Goal: Find specific page/section: Find specific page/section

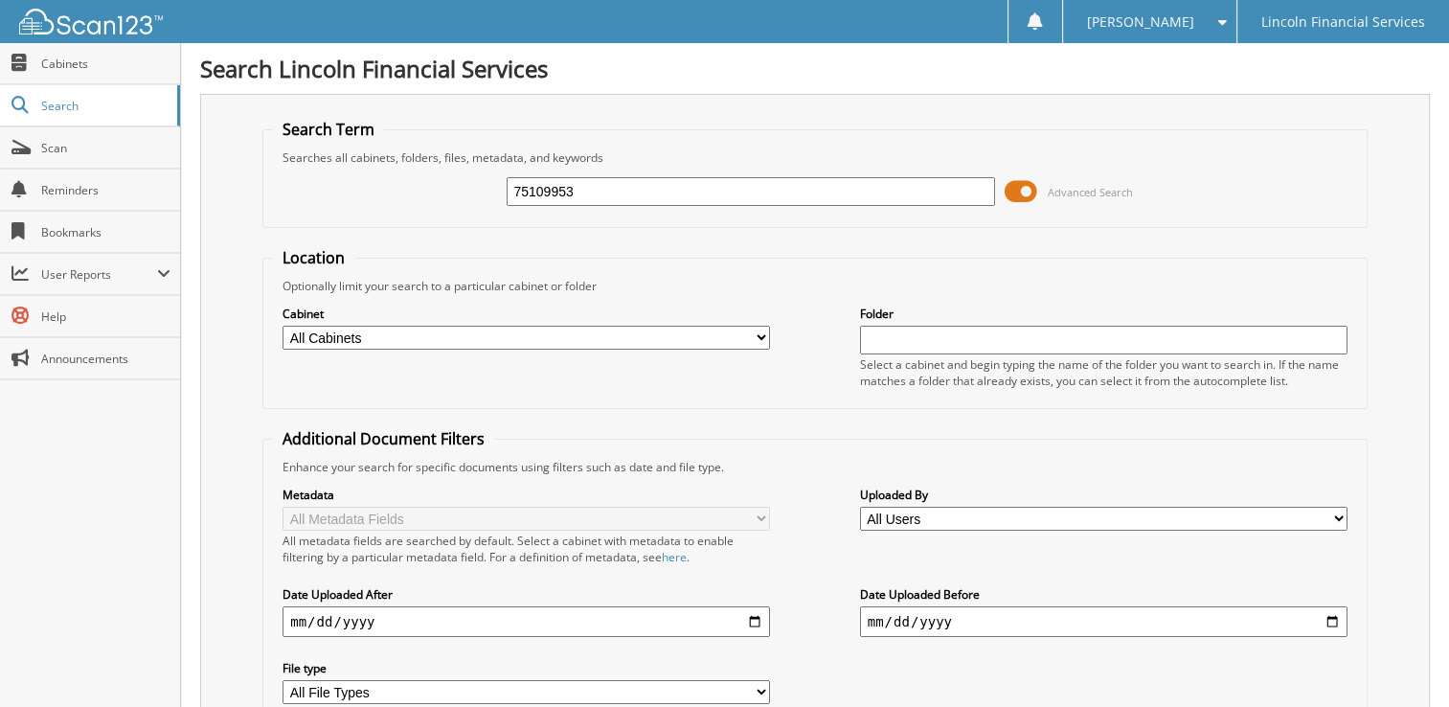
type input "75109953"
drag, startPoint x: 624, startPoint y: 189, endPoint x: 444, endPoint y: 189, distance: 180.0
click at [444, 189] on div "75109953 Advanced Search" at bounding box center [815, 192] width 1084 height 52
type input "75109964"
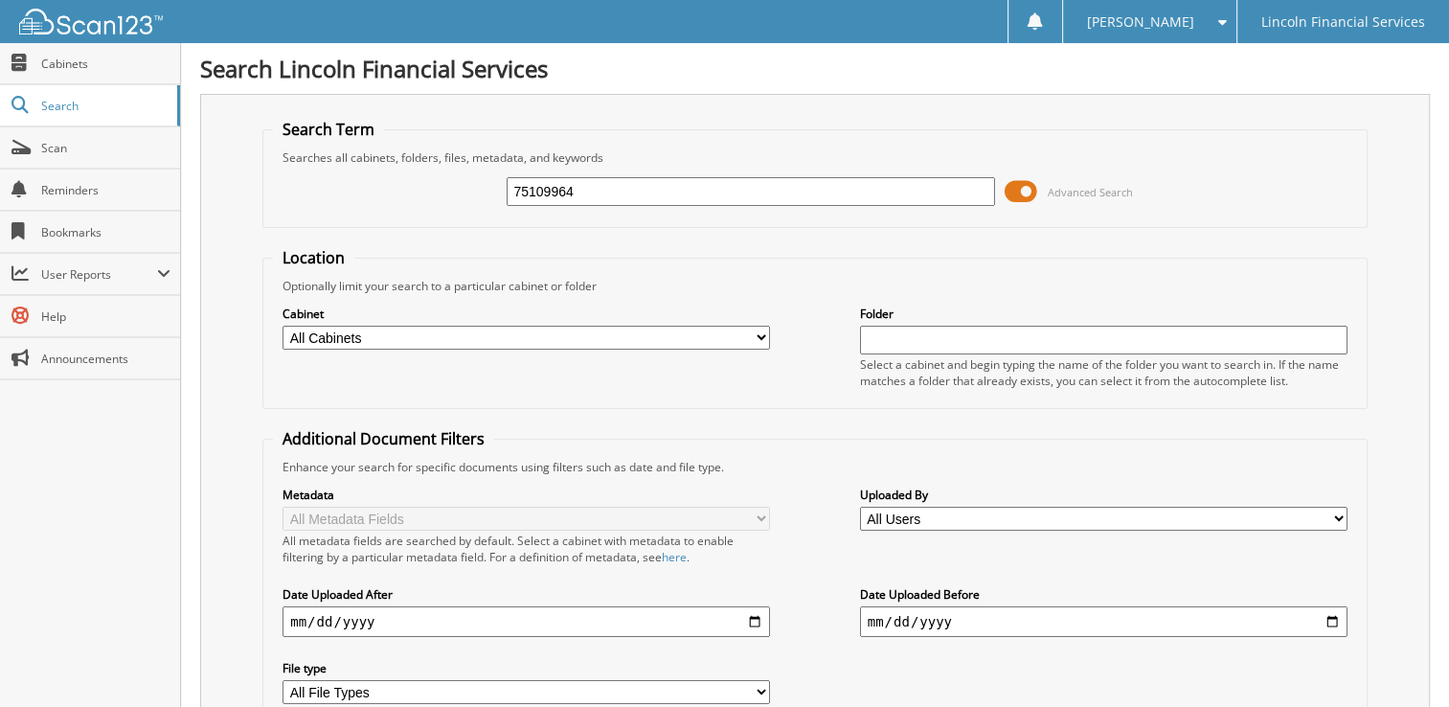
click at [79, 76] on link "Cabinets" at bounding box center [90, 63] width 180 height 41
